Goal: Information Seeking & Learning: Find specific fact

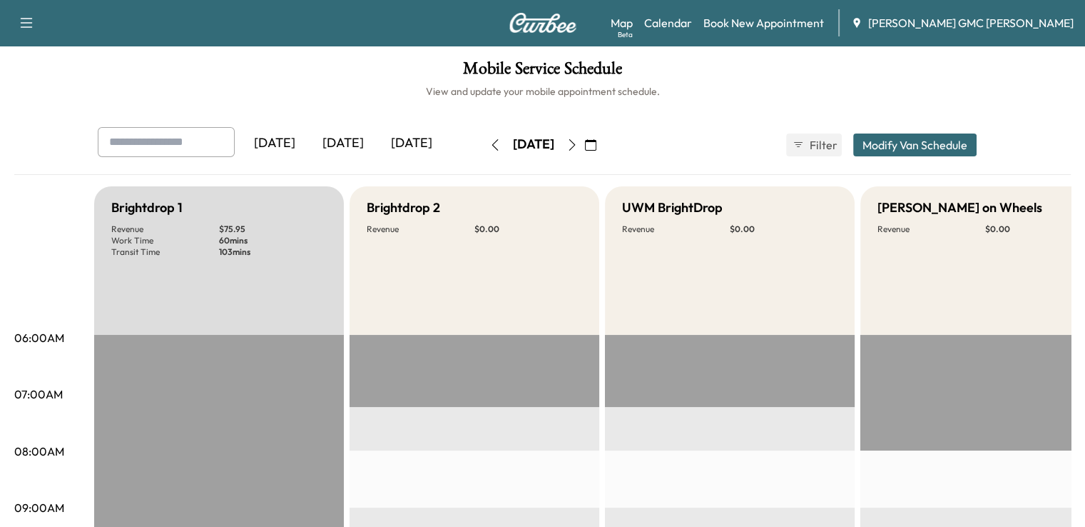
click at [378, 141] on div "[DATE]" at bounding box center [412, 143] width 69 height 33
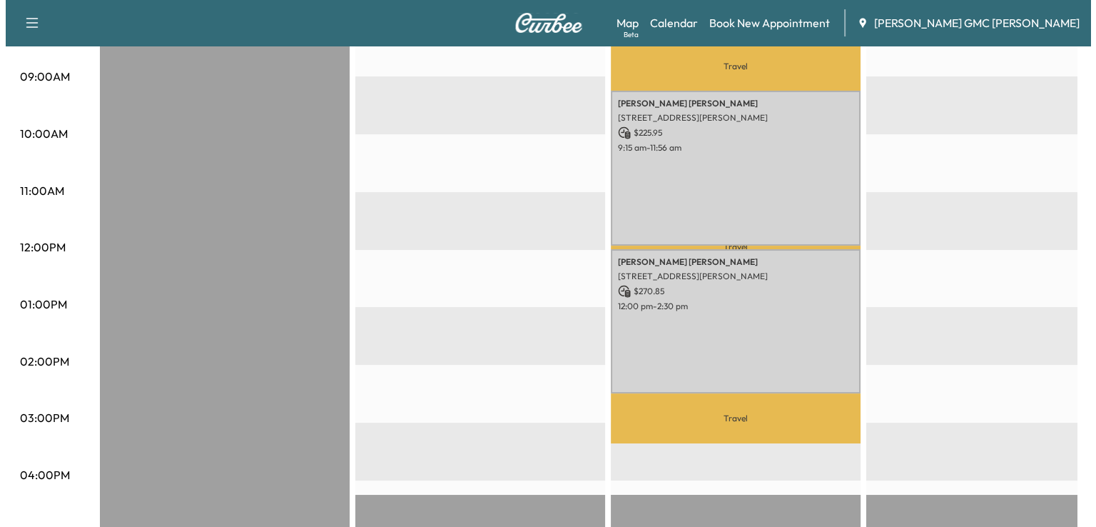
scroll to position [433, 0]
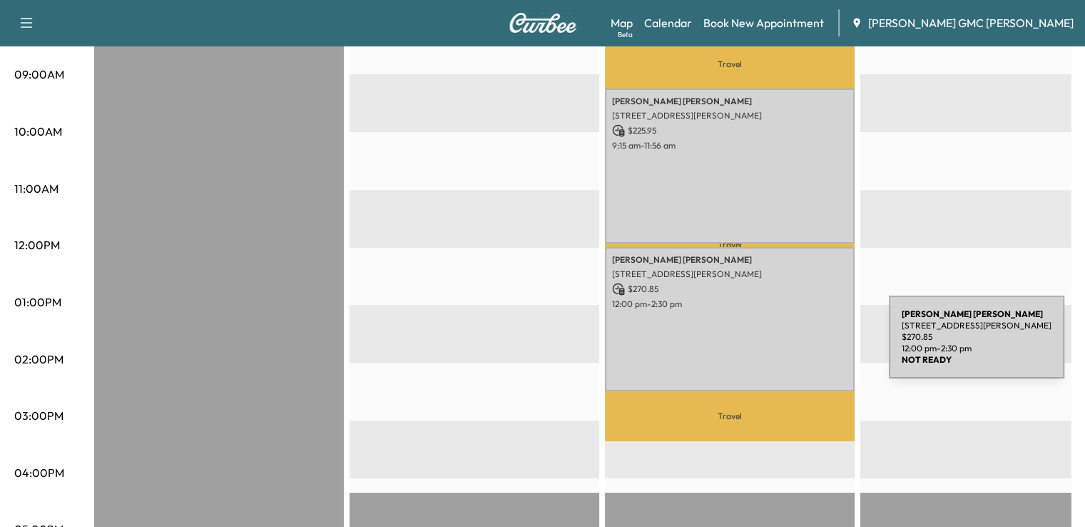
click at [782, 345] on div "Emily Smith 585 S Blvd E, Pontiac, MI 48341, USA $ 270.85 12:00 pm - 2:30 pm" at bounding box center [730, 319] width 250 height 144
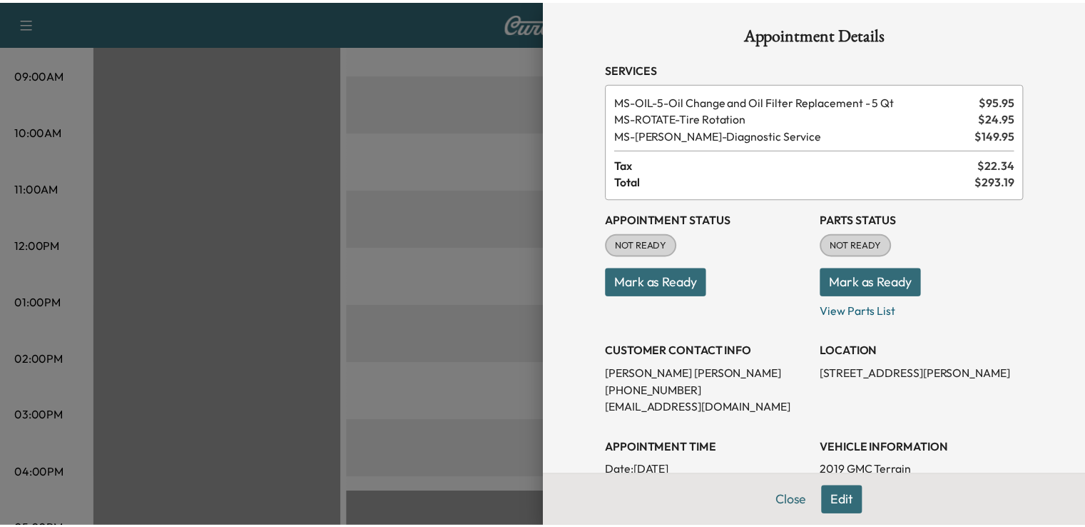
scroll to position [0, 0]
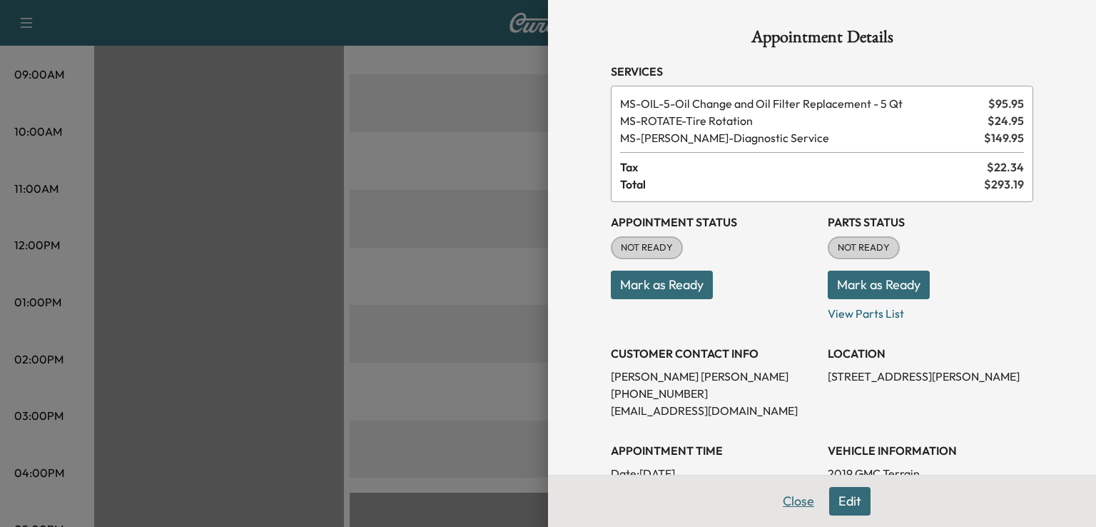
click at [774, 502] on button "Close" at bounding box center [799, 501] width 50 height 29
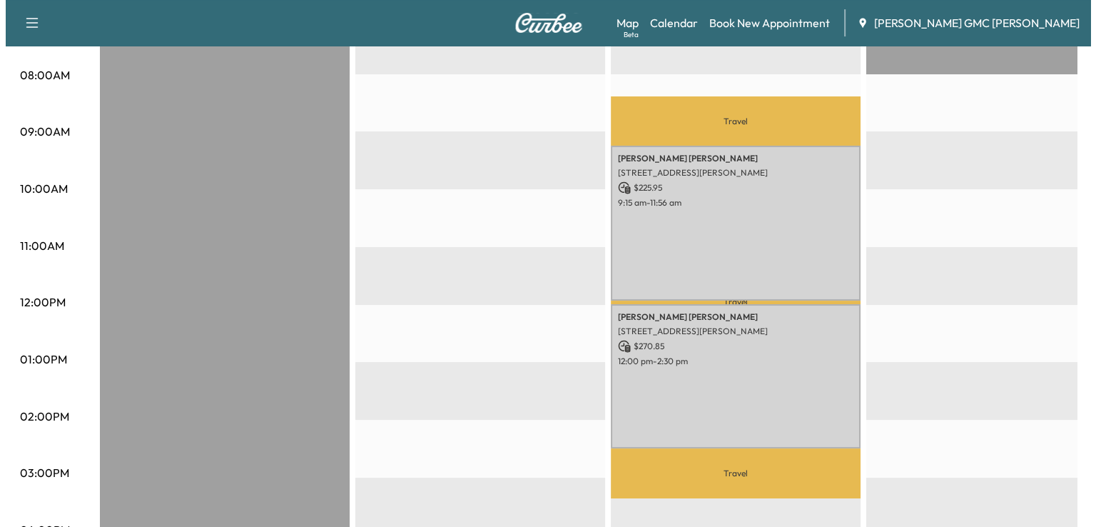
scroll to position [370, 0]
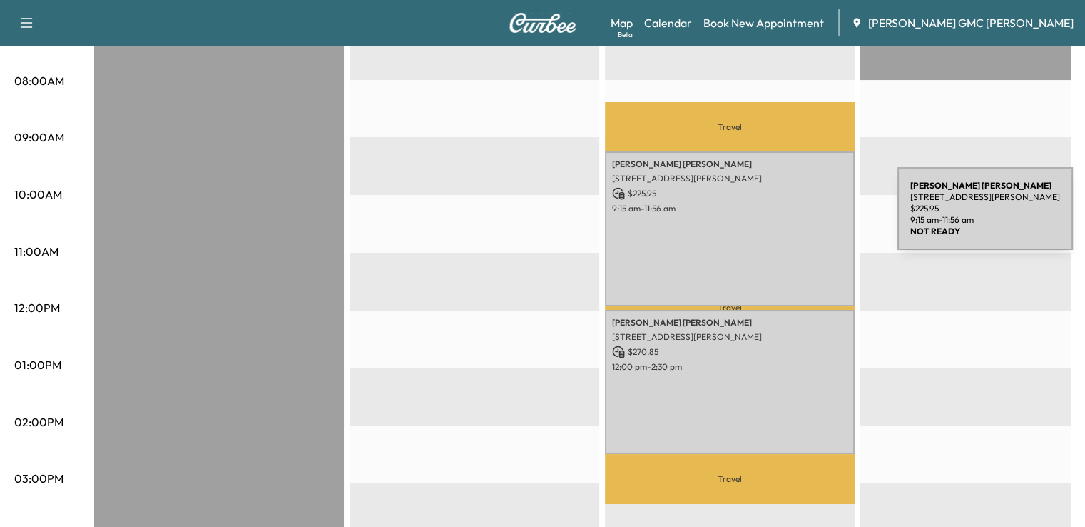
click at [791, 217] on div "[PERSON_NAME] [STREET_ADDRESS][PERSON_NAME] $ 225.95 9:15 am - 11:56 am" at bounding box center [730, 228] width 250 height 155
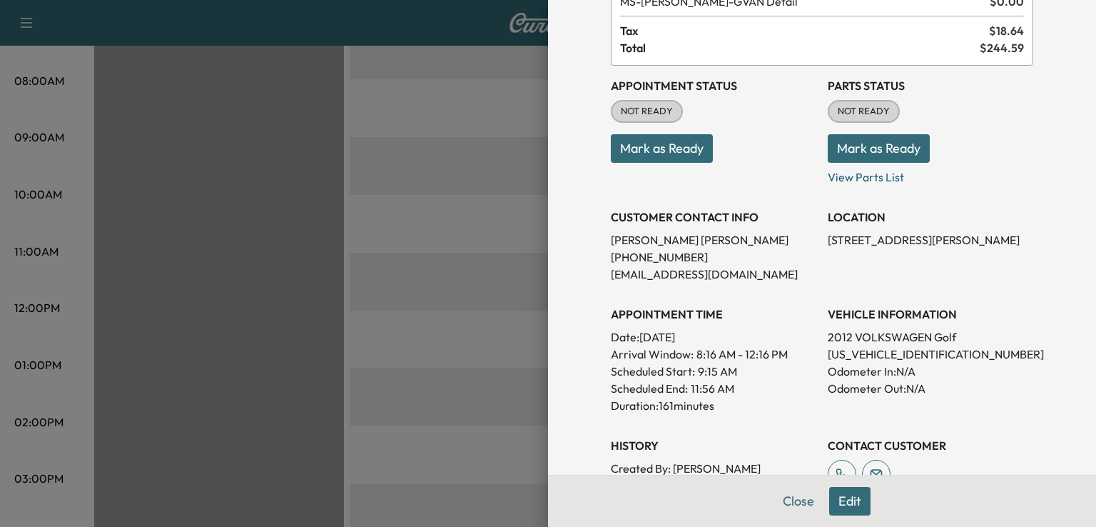
scroll to position [121, 0]
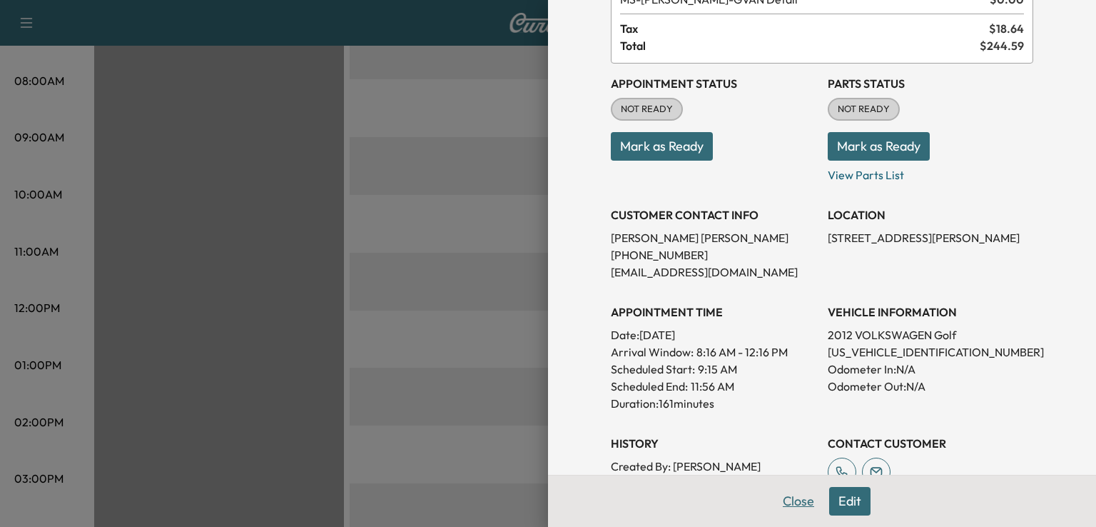
click at [788, 501] on button "Close" at bounding box center [799, 501] width 50 height 29
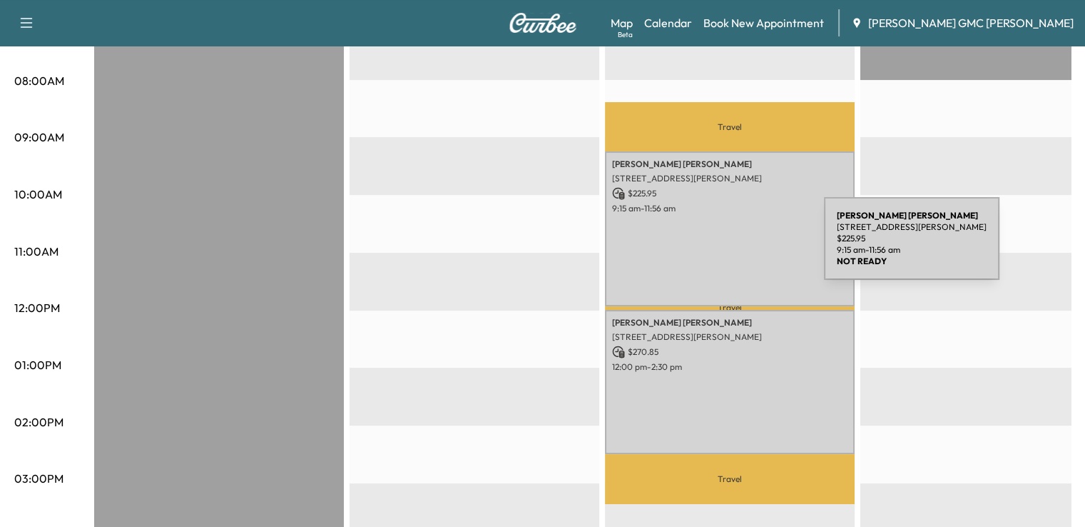
click at [717, 247] on div "[PERSON_NAME] [STREET_ADDRESS][PERSON_NAME] $ 225.95 9:15 am - 11:56 am" at bounding box center [730, 228] width 250 height 155
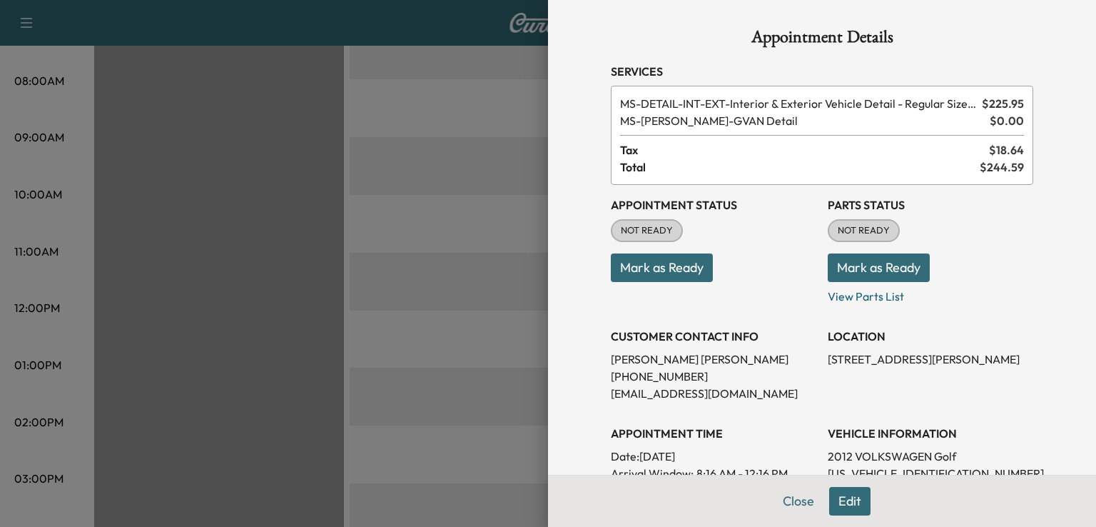
click at [431, 163] on div at bounding box center [548, 263] width 1096 height 527
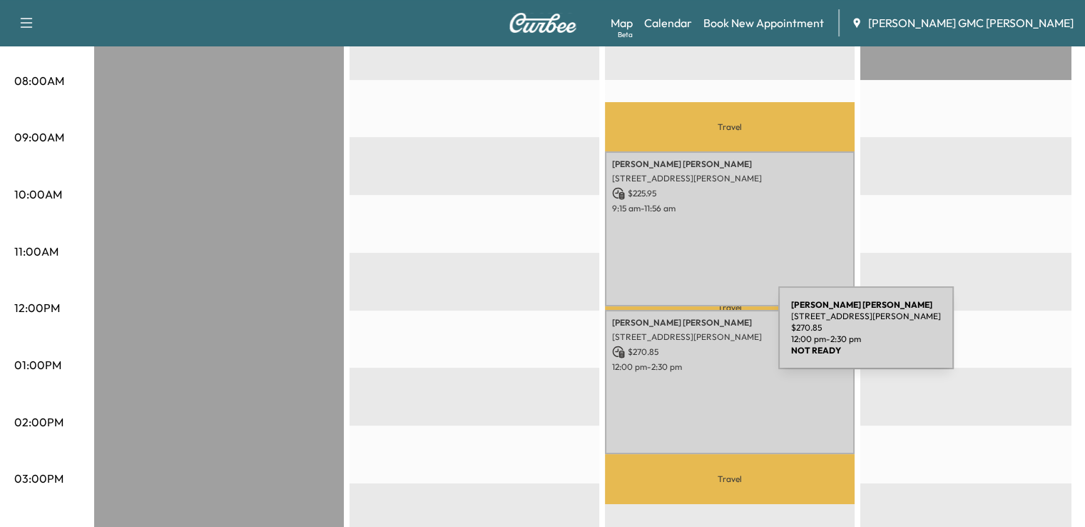
click at [672, 336] on p "[STREET_ADDRESS][PERSON_NAME]" at bounding box center [729, 336] width 235 height 11
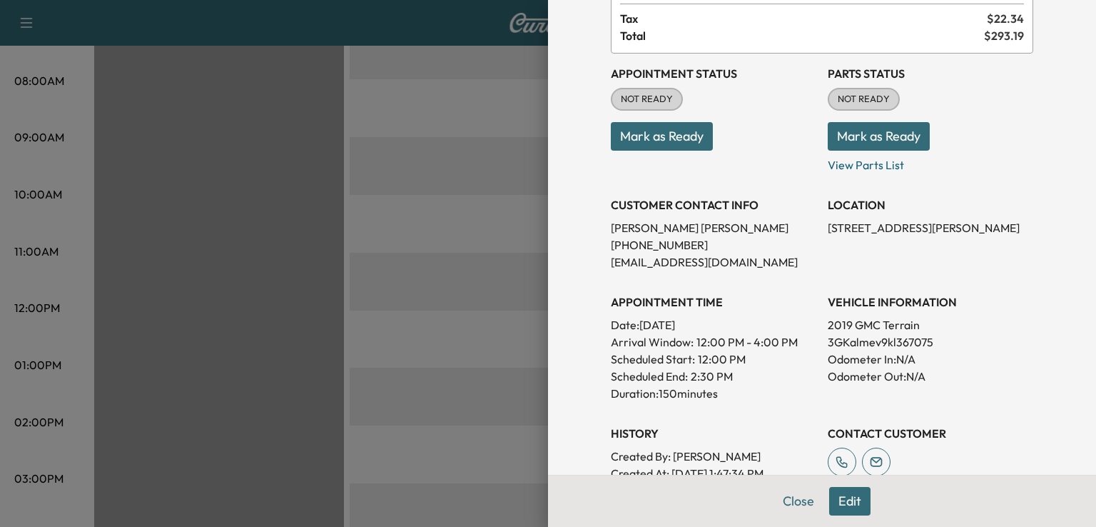
scroll to position [160, 0]
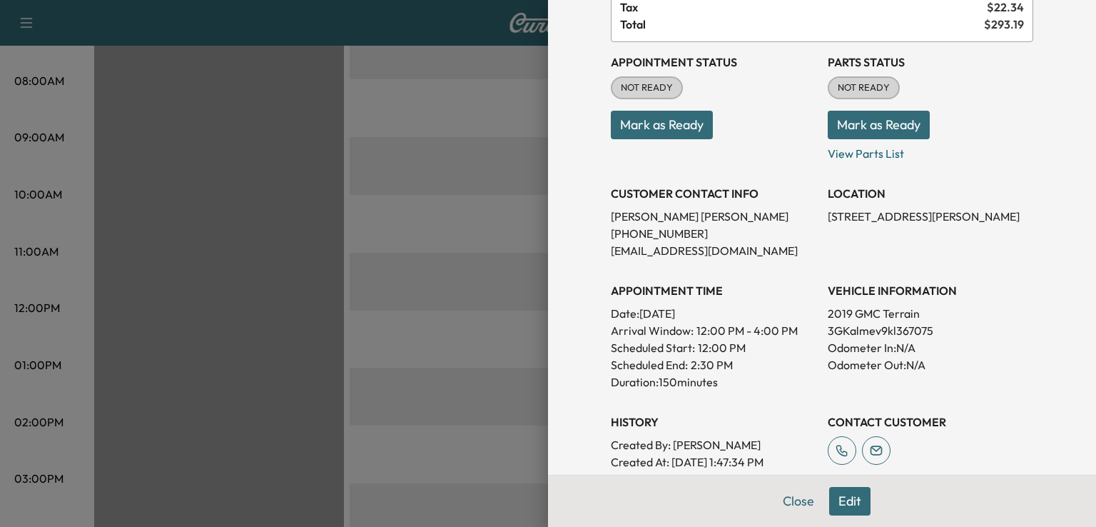
click at [868, 326] on p "3GKalmev9kl367075" at bounding box center [931, 330] width 206 height 17
copy p "3GKalmev9kl367075"
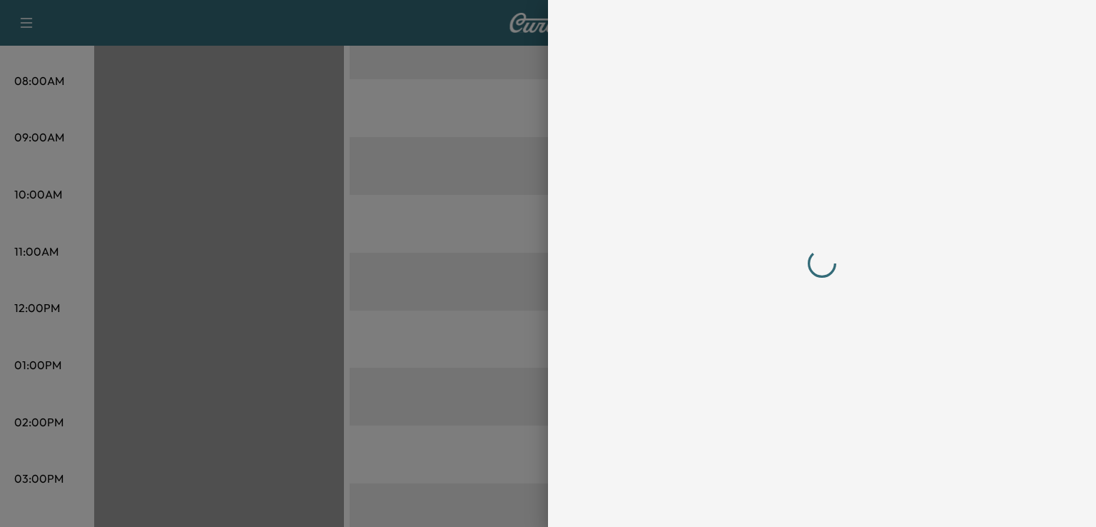
scroll to position [0, 0]
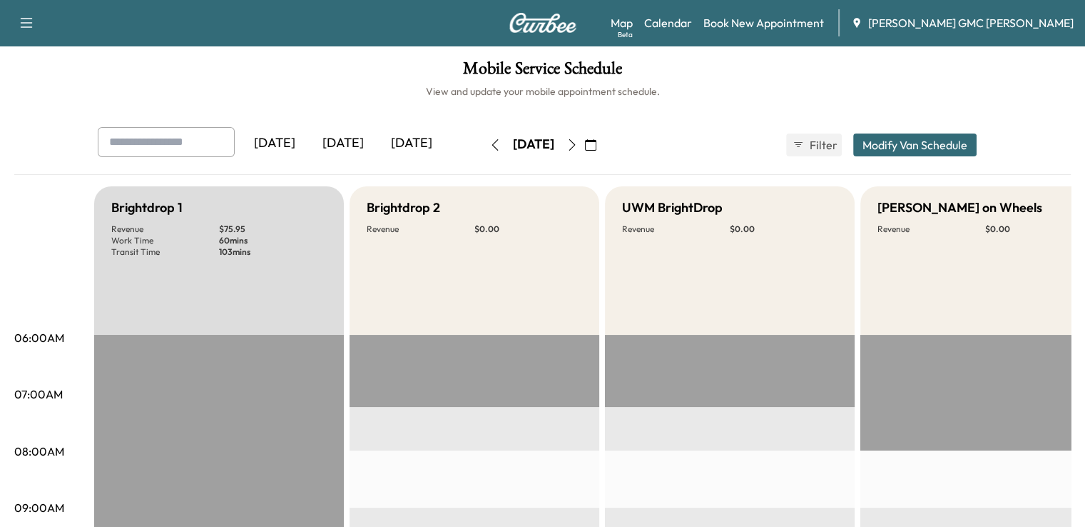
click at [378, 135] on div "[DATE]" at bounding box center [412, 143] width 69 height 33
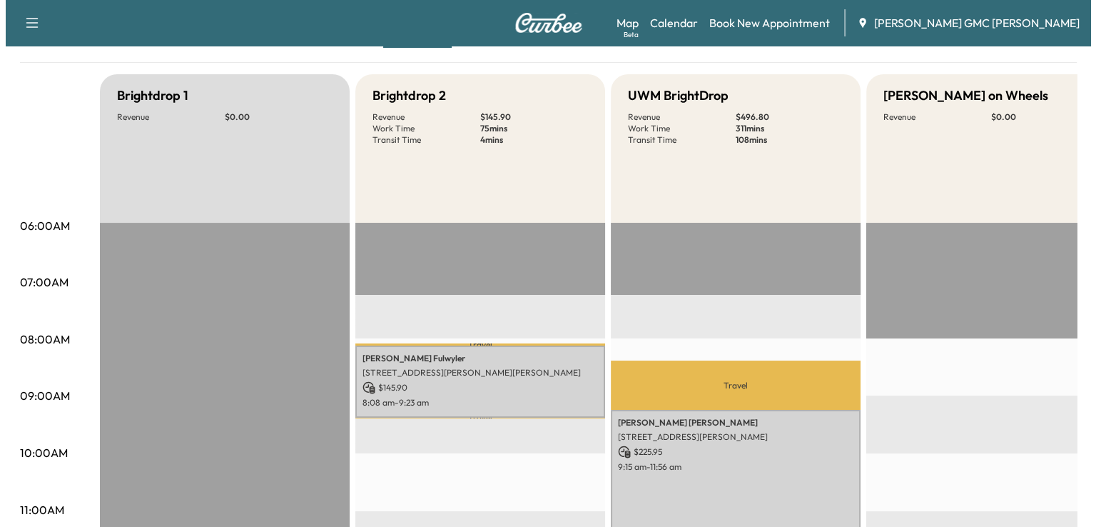
scroll to position [100, 0]
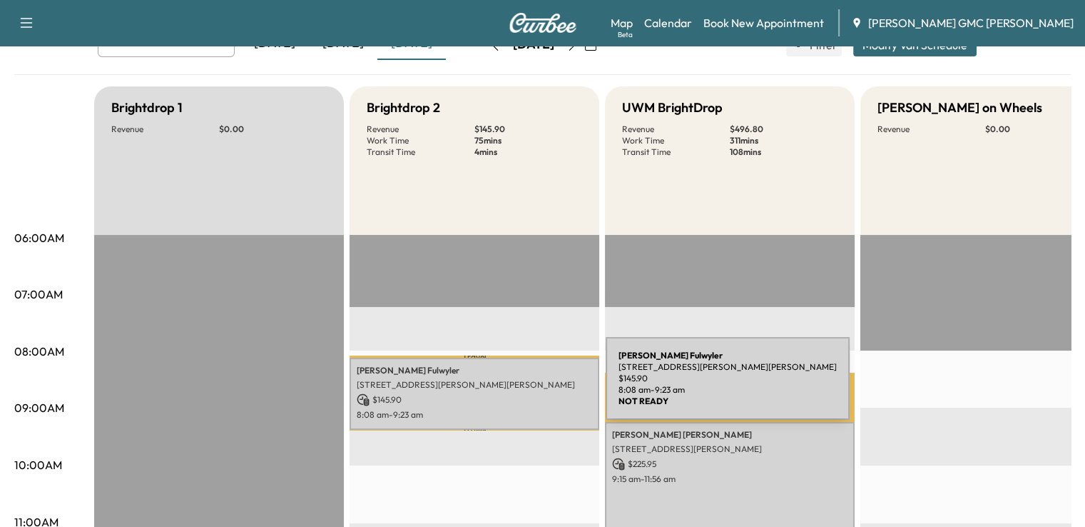
click at [499, 387] on p "[STREET_ADDRESS][PERSON_NAME][PERSON_NAME]" at bounding box center [474, 384] width 235 height 11
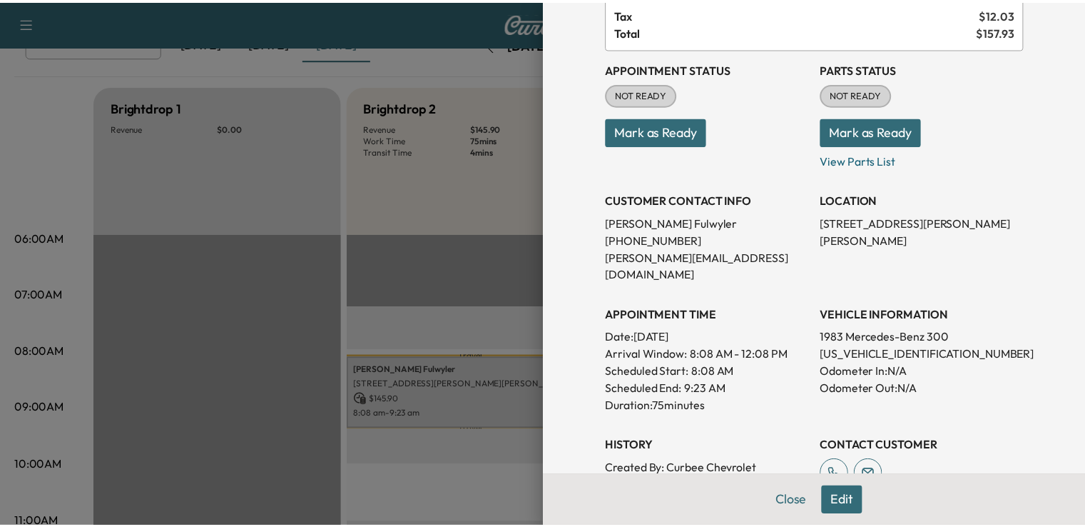
scroll to position [137, 0]
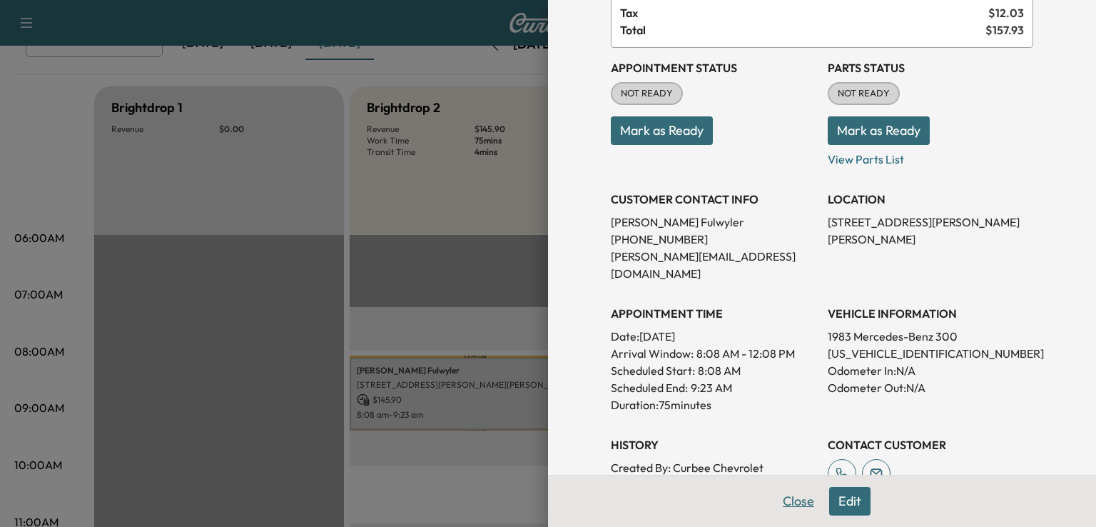
click at [784, 502] on button "Close" at bounding box center [799, 501] width 50 height 29
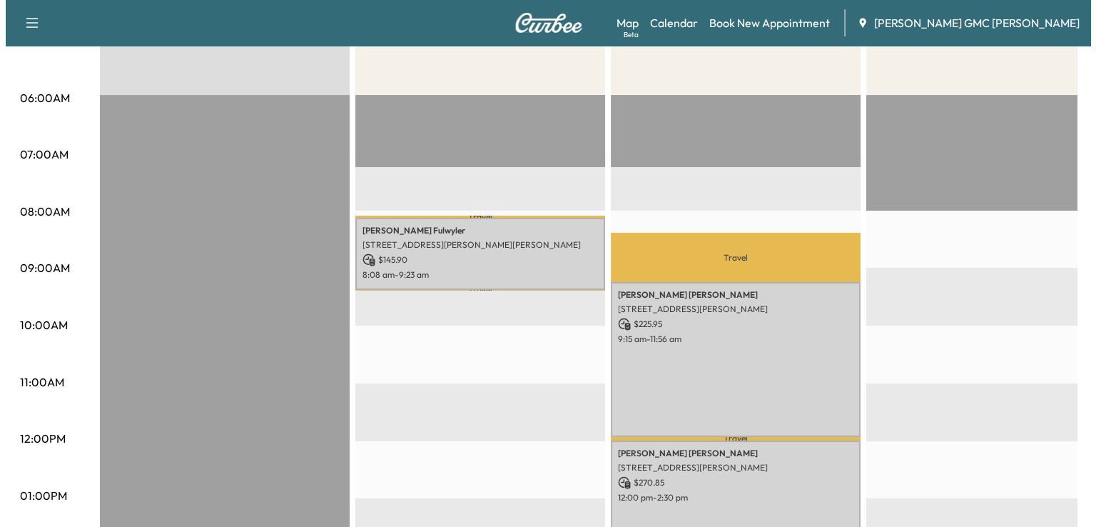
scroll to position [245, 0]
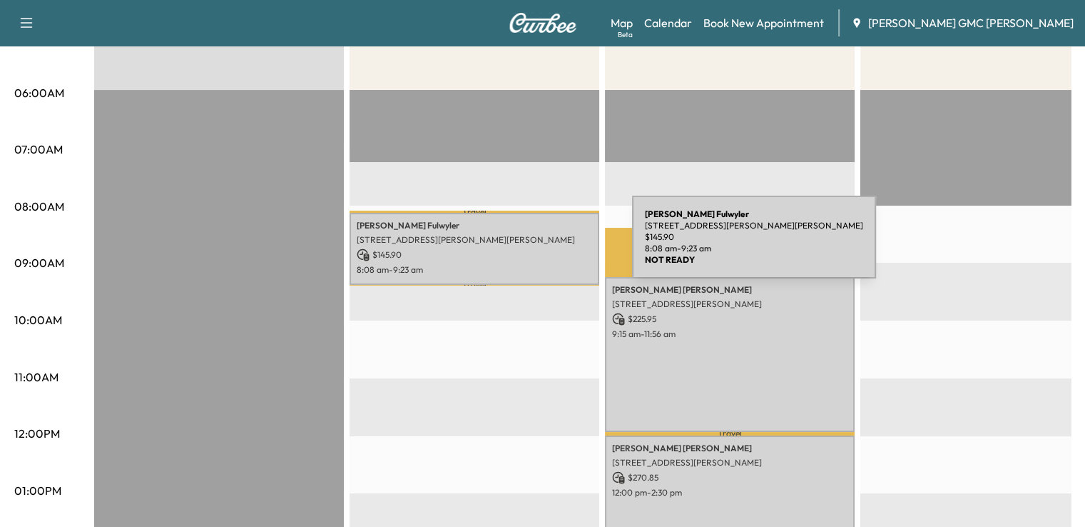
click at [525, 248] on p "$ 145.90" at bounding box center [474, 254] width 235 height 13
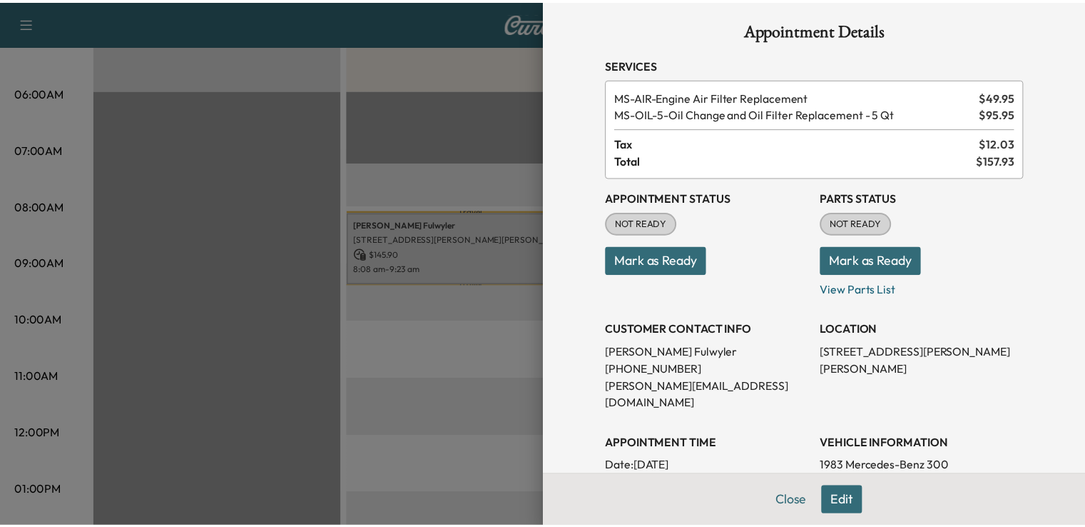
scroll to position [9, 0]
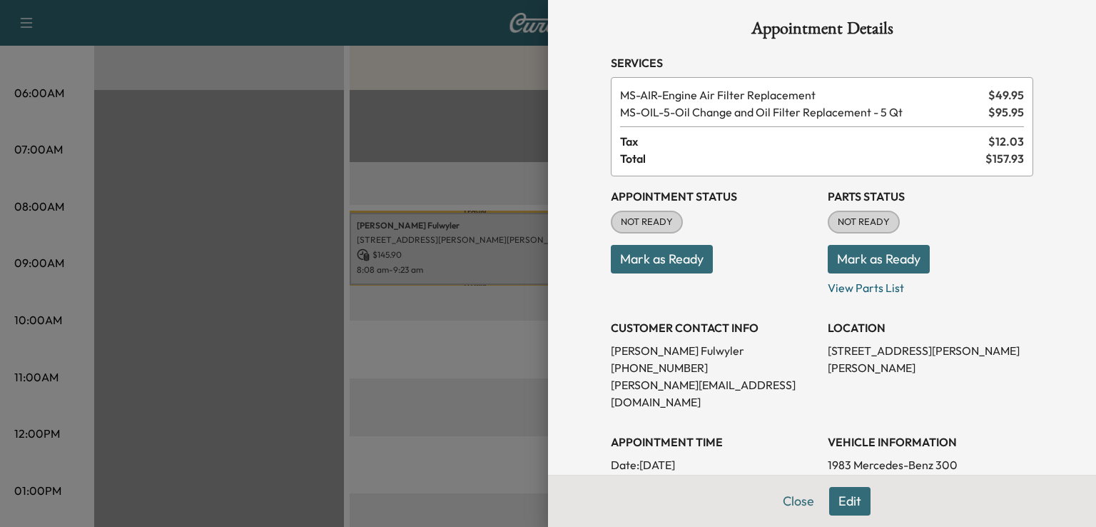
click at [1070, 248] on div "Appointment Details Services MS-AIR - Engine Air Filter Replacement $ 49.95 MS-…" at bounding box center [822, 263] width 548 height 527
click at [796, 503] on button "Close" at bounding box center [799, 501] width 50 height 29
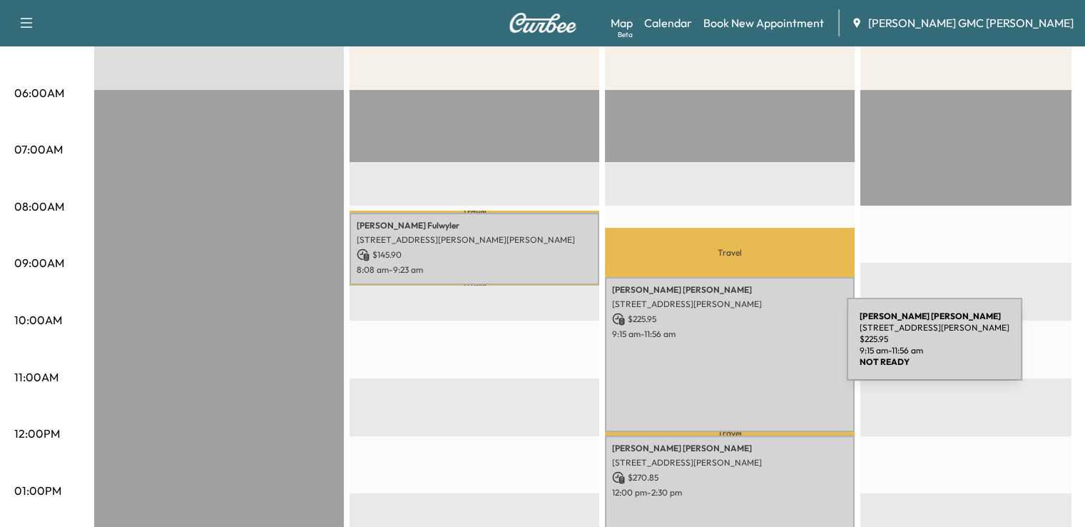
click at [740, 348] on div "Brandon Rakowski 867 S Blvd E, Pontiac, MI 48341, USA $ 225.95 9:15 am - 11:56 …" at bounding box center [730, 354] width 250 height 155
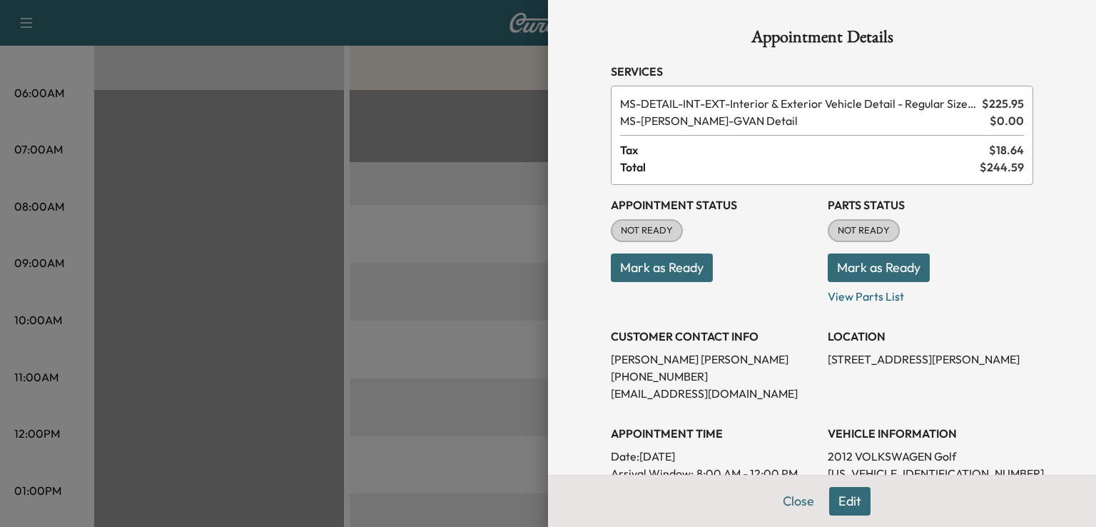
click at [454, 144] on div at bounding box center [548, 263] width 1096 height 527
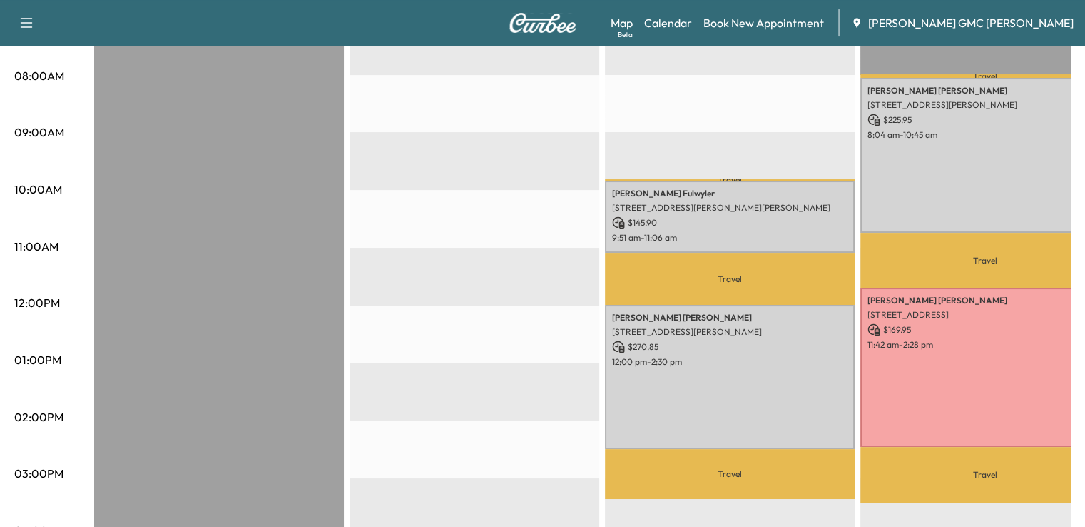
scroll to position [482, 0]
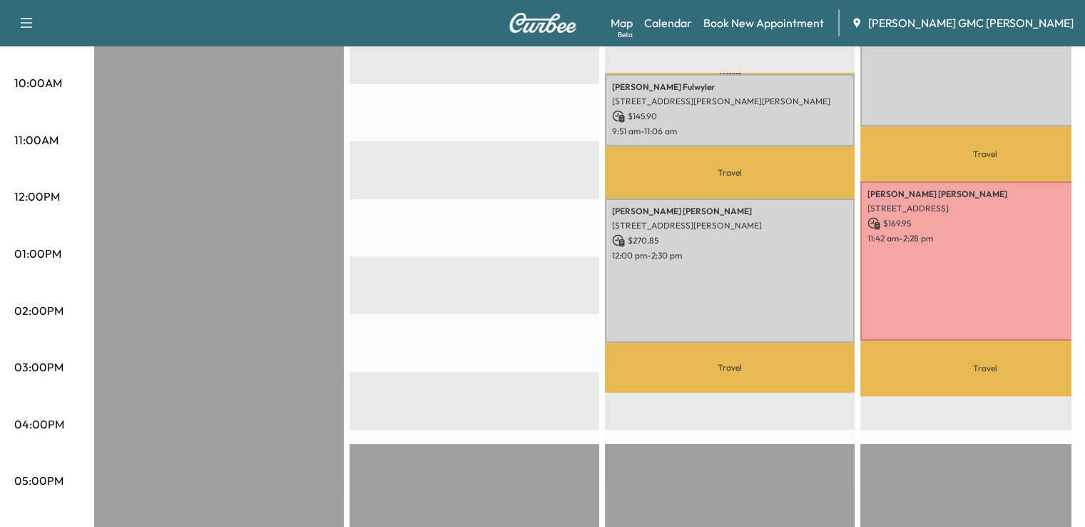
click at [986, 303] on div "Chris Mudd 5323 E Court St N, Burton, MI 48509, USA $ 169.95 11:42 am - 2:28 pm" at bounding box center [986, 260] width 250 height 159
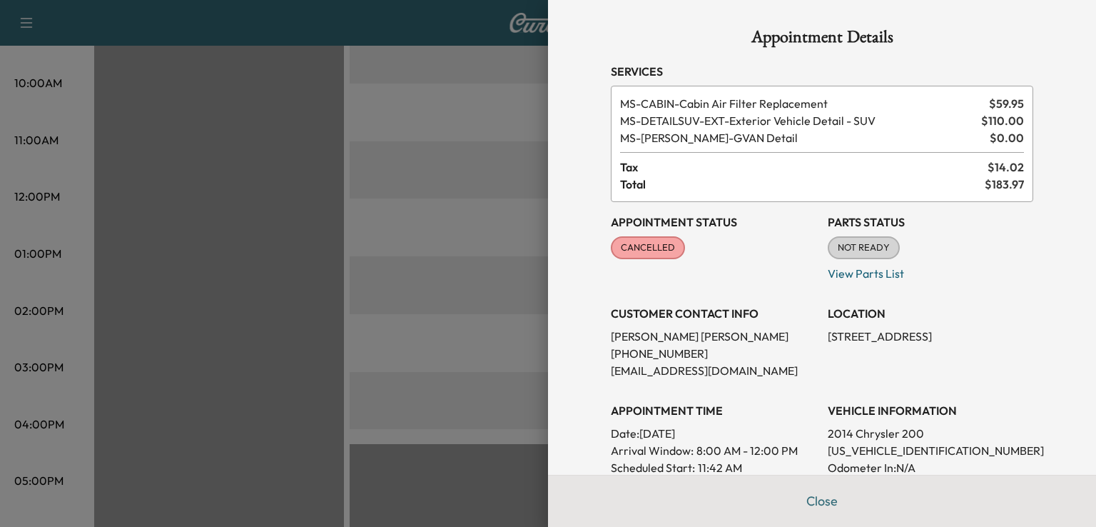
click at [442, 347] on div at bounding box center [548, 263] width 1096 height 527
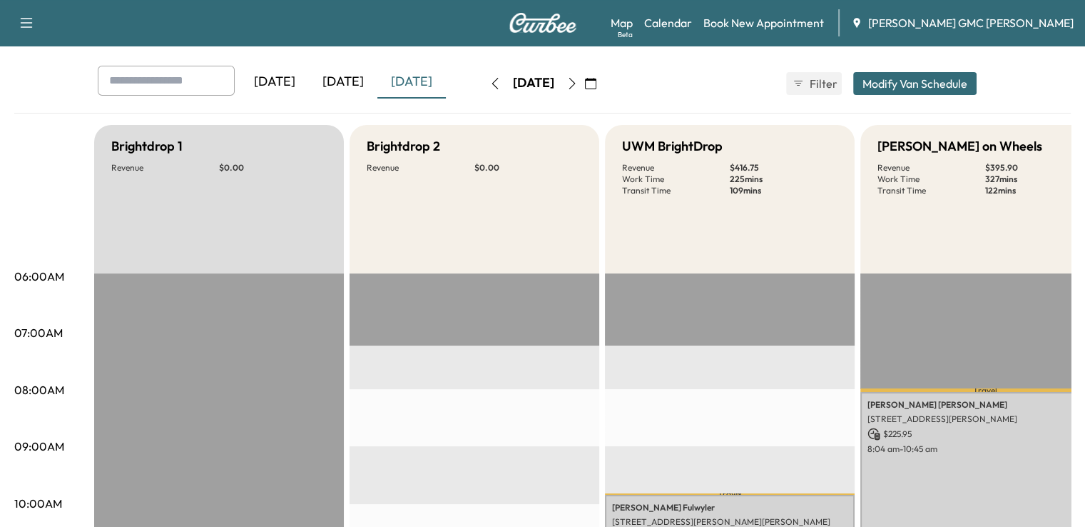
scroll to position [63, 0]
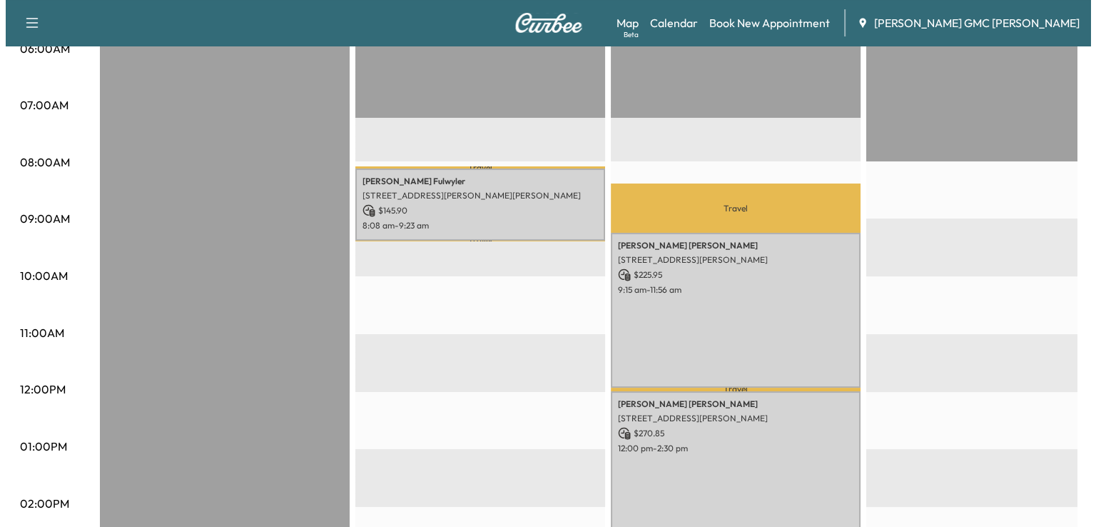
scroll to position [278, 0]
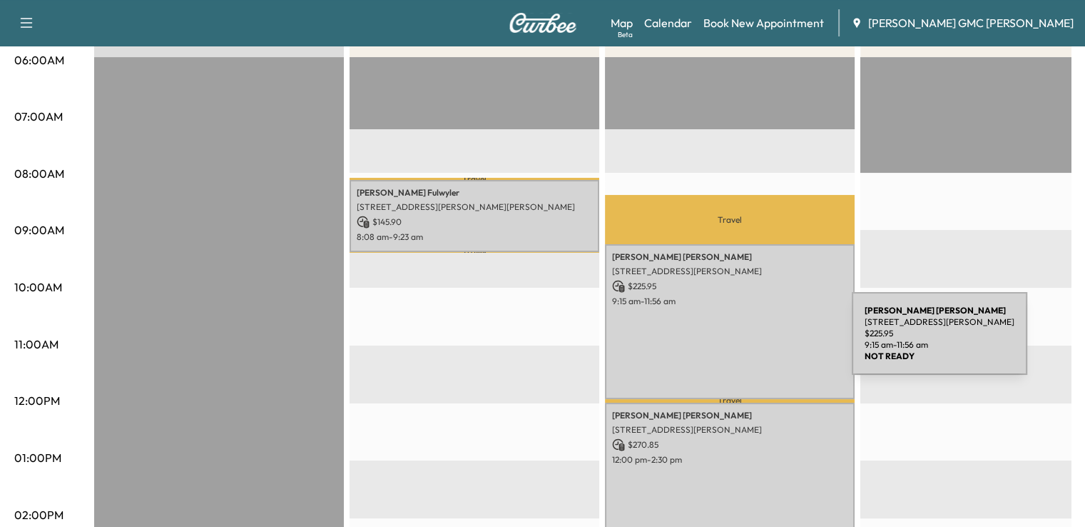
click at [745, 342] on div "Brandon Rakowski 867 S Blvd E, Pontiac, MI 48341, USA $ 225.95 9:15 am - 11:56 …" at bounding box center [730, 321] width 250 height 155
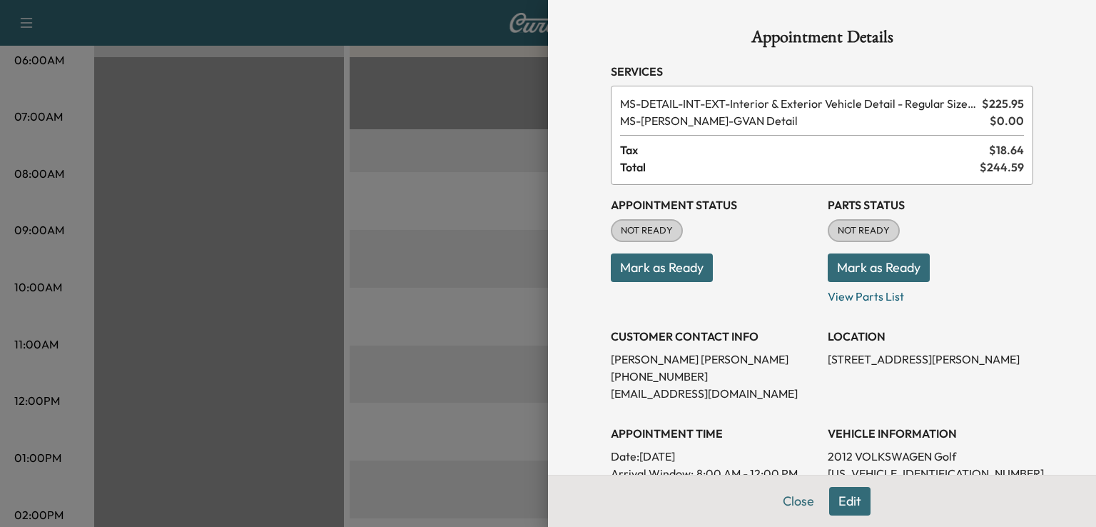
click at [891, 471] on p "[US_VEHICLE_IDENTIFICATION_NUMBER]" at bounding box center [931, 473] width 206 height 17
copy p "[US_VEHICLE_IDENTIFICATION_NUMBER]"
click at [380, 106] on div at bounding box center [548, 263] width 1096 height 527
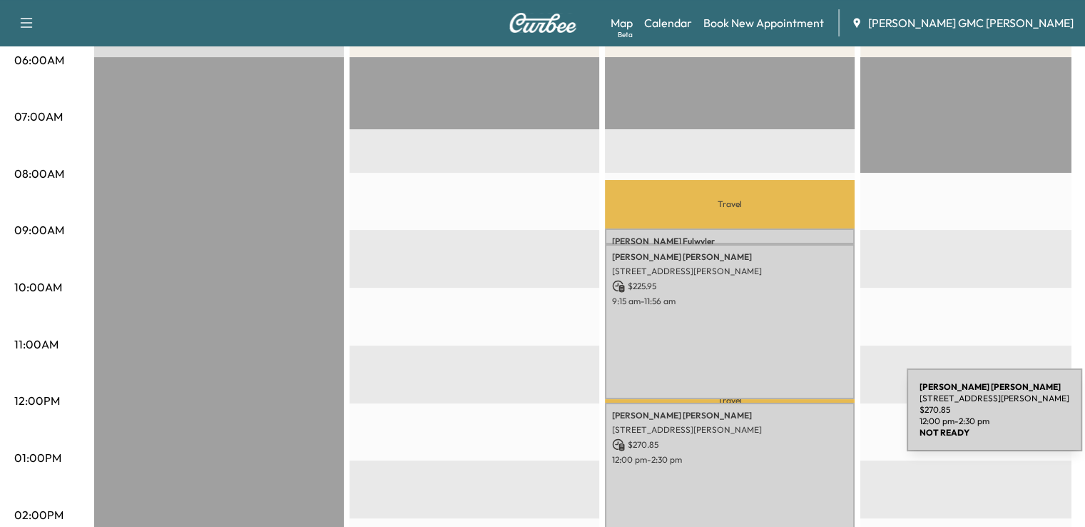
click at [800, 424] on p "[STREET_ADDRESS][PERSON_NAME]" at bounding box center [729, 429] width 235 height 11
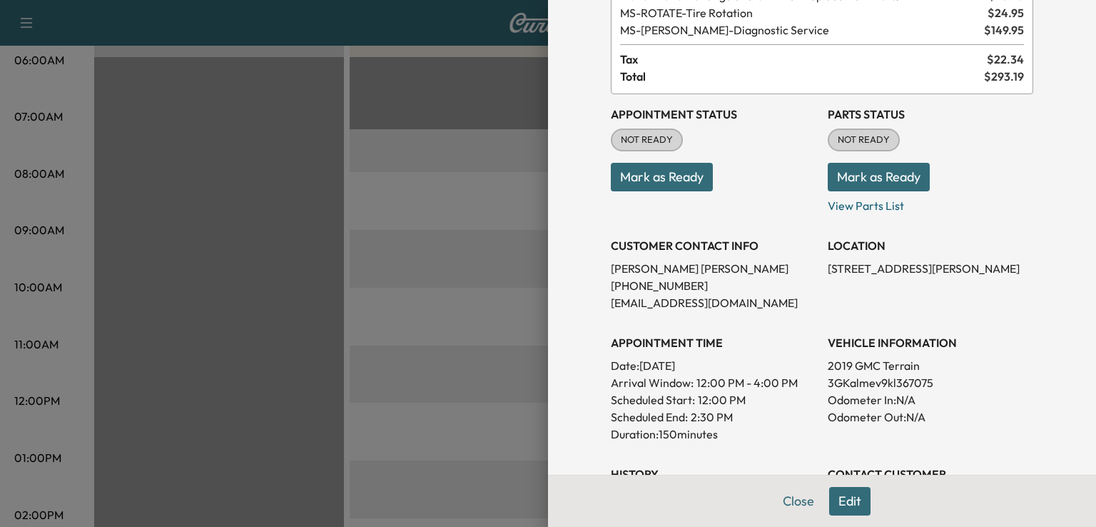
scroll to position [106, 0]
click at [897, 385] on p "3GKalmev9kl367075" at bounding box center [931, 383] width 206 height 17
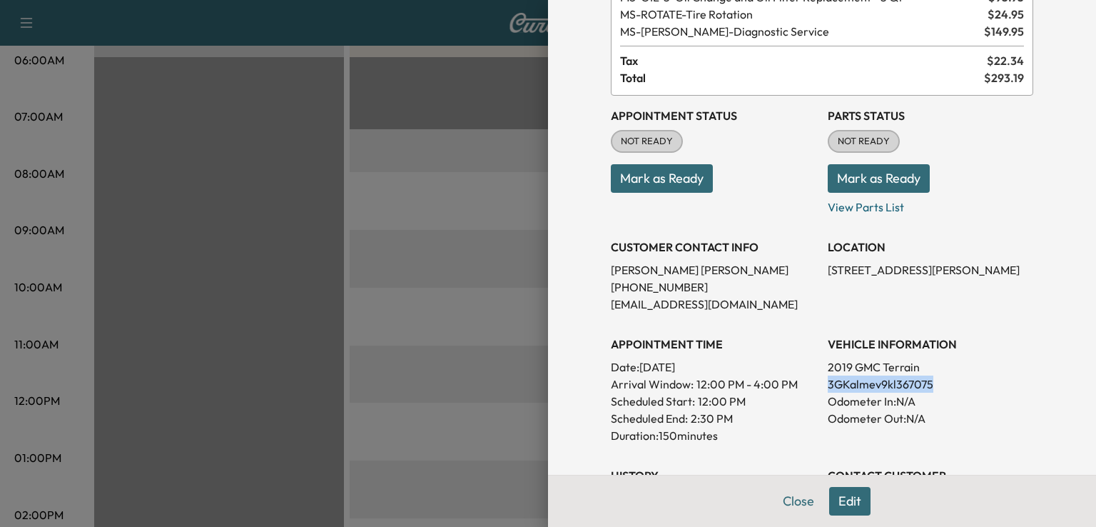
click at [897, 385] on p "3GKalmev9kl367075" at bounding box center [931, 383] width 206 height 17
copy p "3GKalmev9kl367075"
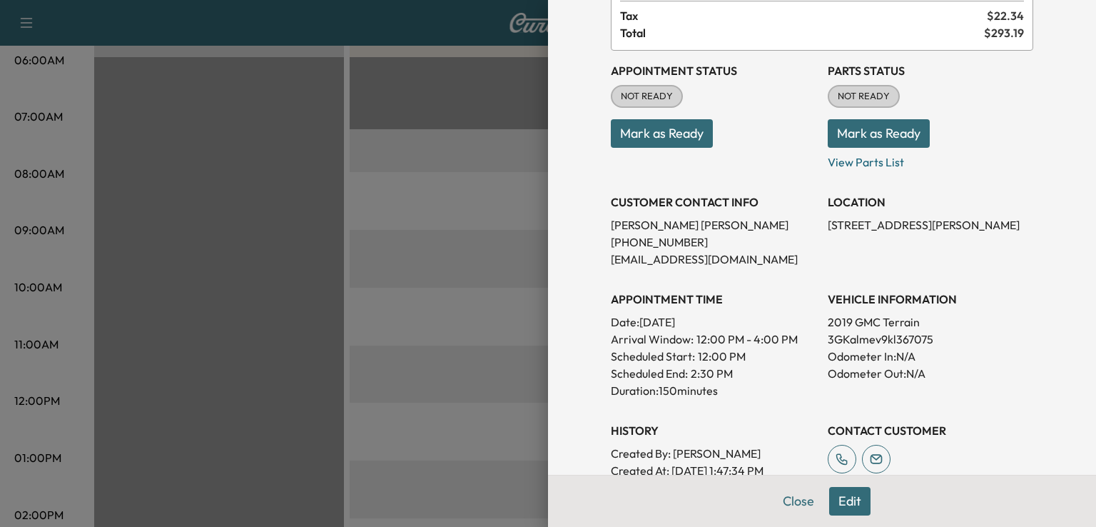
scroll to position [159, 0]
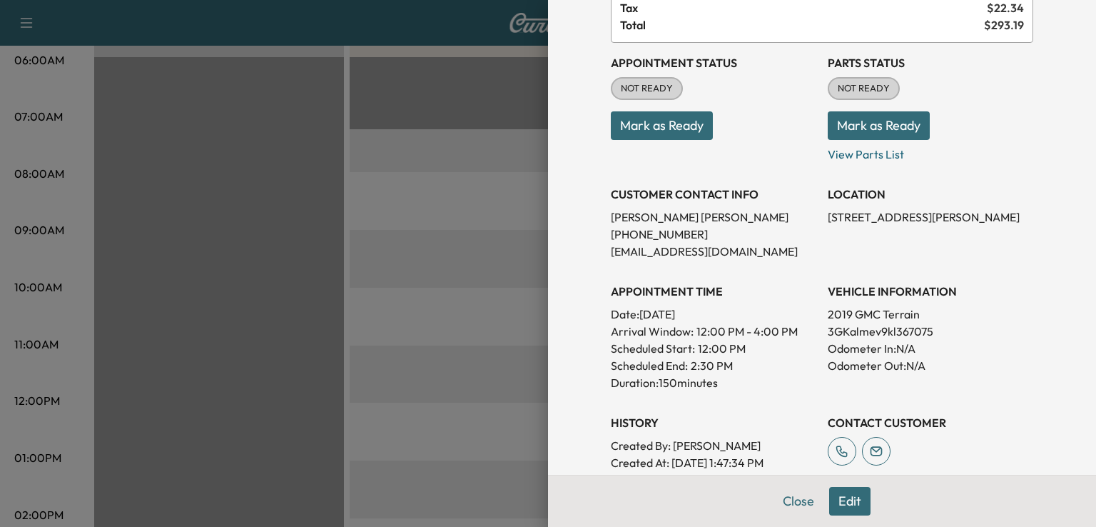
click at [850, 333] on p "3GKalmev9kl367075" at bounding box center [931, 331] width 206 height 17
copy p "3GKalmev9kl367075"
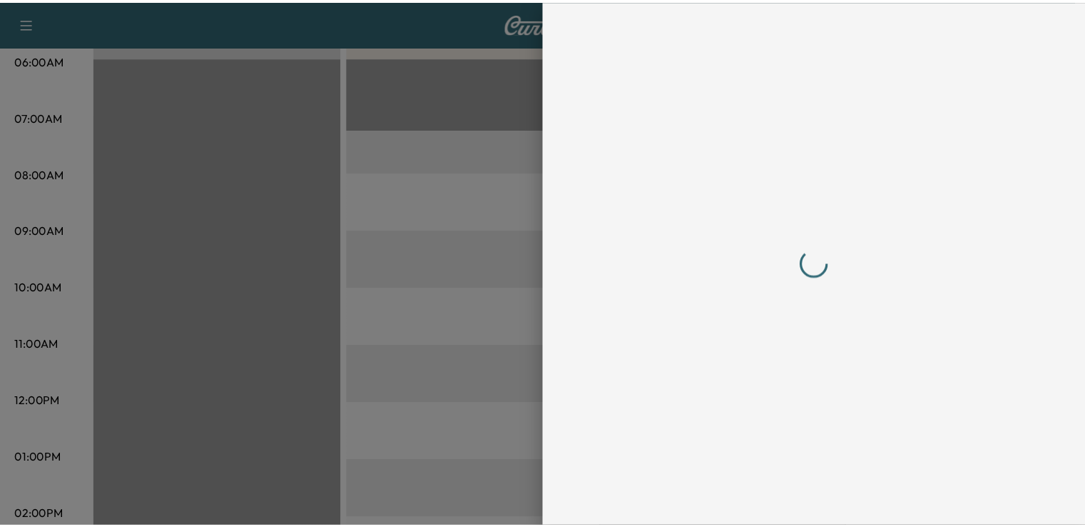
scroll to position [0, 0]
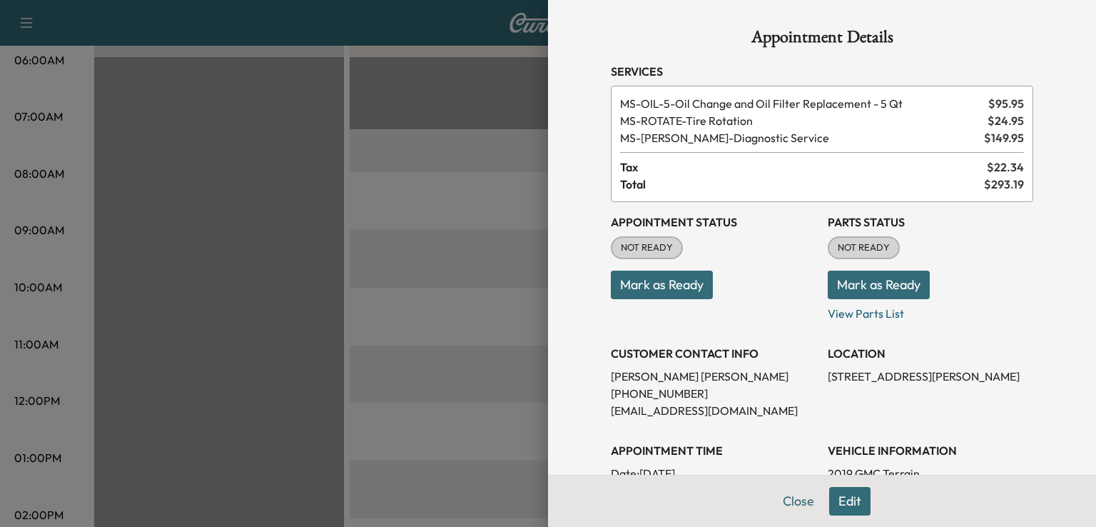
click at [253, 150] on div at bounding box center [548, 263] width 1096 height 527
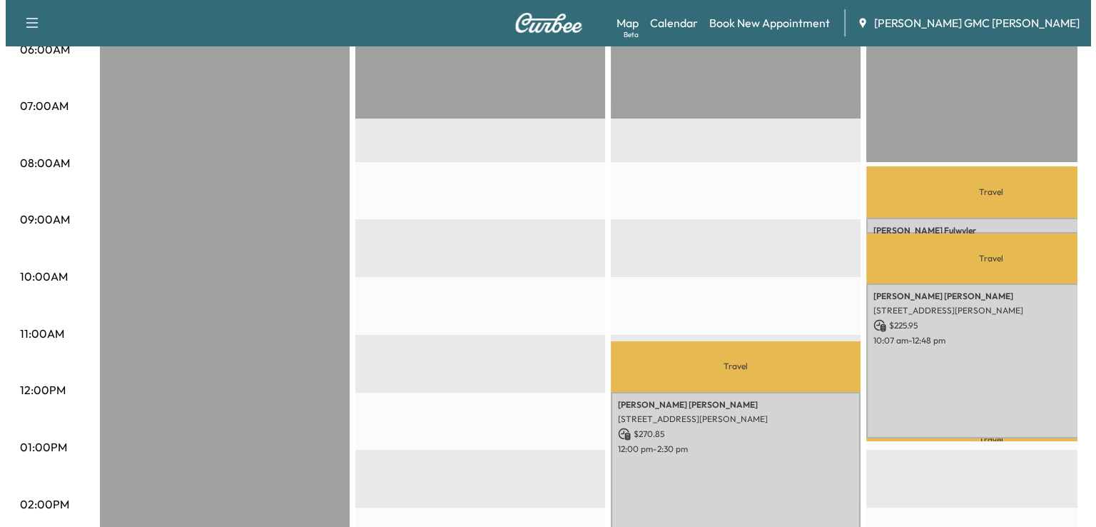
scroll to position [289, 0]
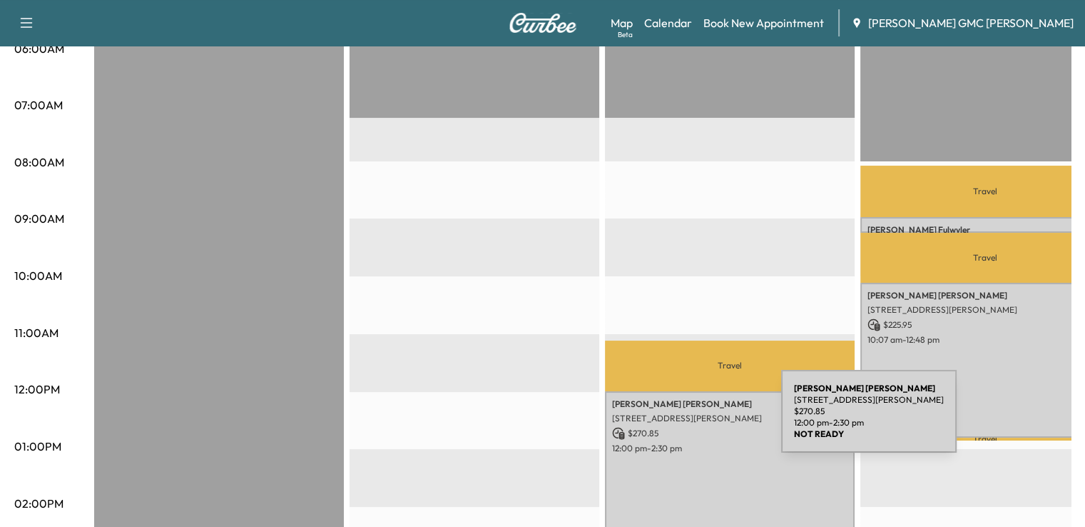
click at [674, 420] on div "[PERSON_NAME] [STREET_ADDRESS][PERSON_NAME] $ 270.85 12:00 pm - 2:30 pm" at bounding box center [730, 463] width 250 height 144
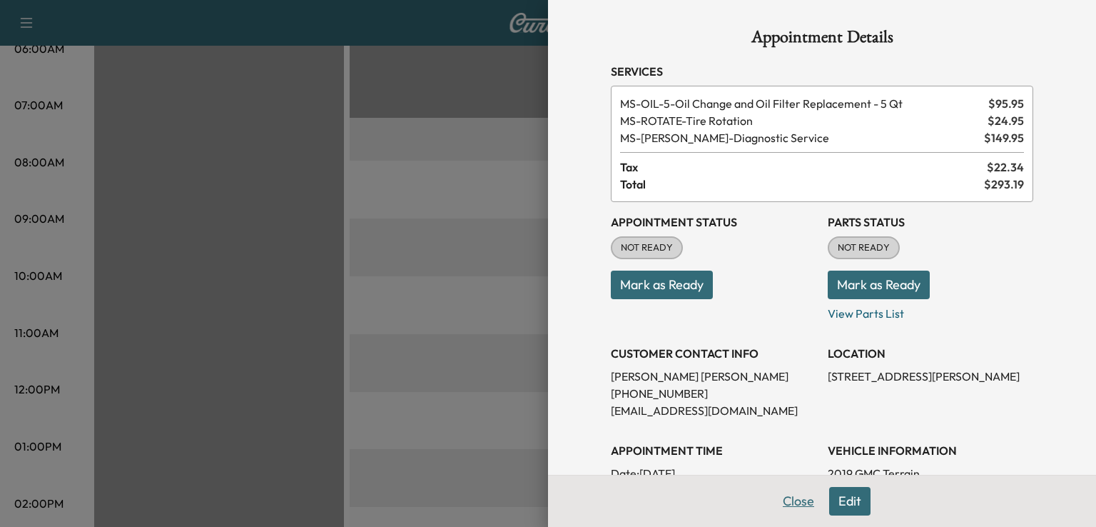
click at [782, 505] on button "Close" at bounding box center [799, 501] width 50 height 29
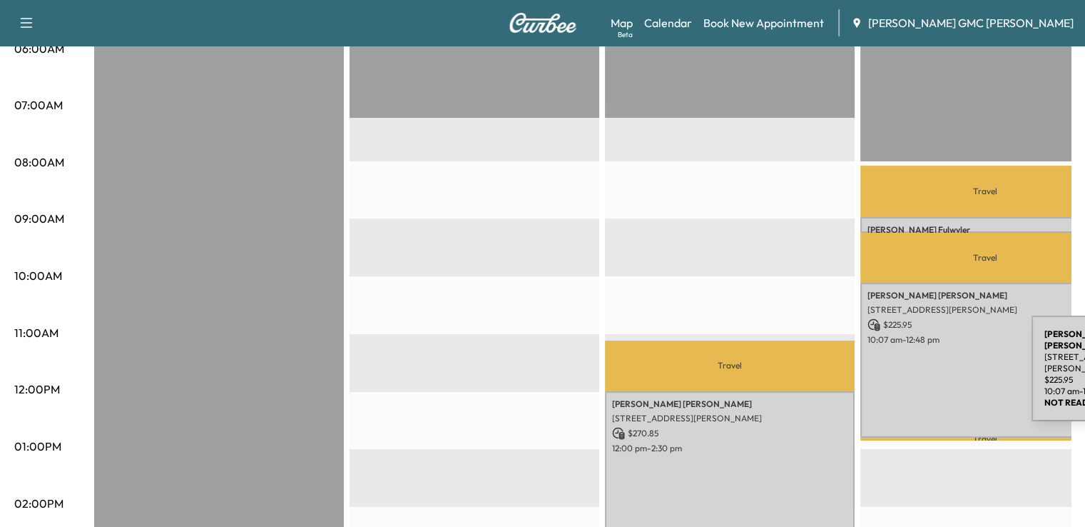
click at [925, 365] on div "[PERSON_NAME] [STREET_ADDRESS][PERSON_NAME] $ 225.95 10:07 am - 12:48 pm" at bounding box center [986, 360] width 250 height 155
